Goal: Information Seeking & Learning: Learn about a topic

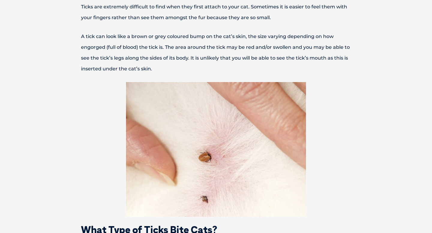
scroll to position [264, 0]
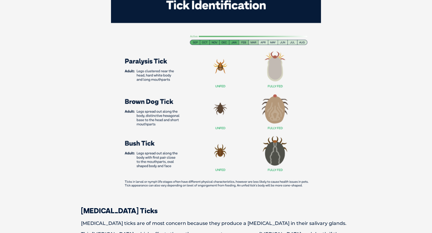
scroll to position [539, 0]
